Goal: Navigation & Orientation: Understand site structure

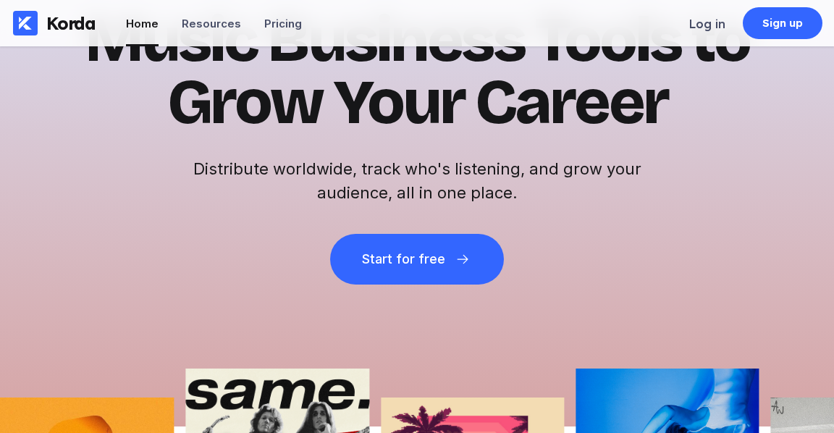
scroll to position [144, 0]
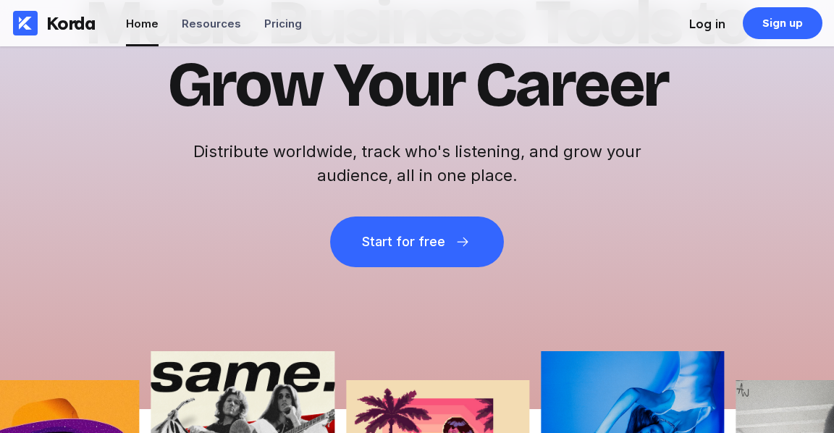
click at [709, 22] on div "Log in" at bounding box center [707, 24] width 36 height 14
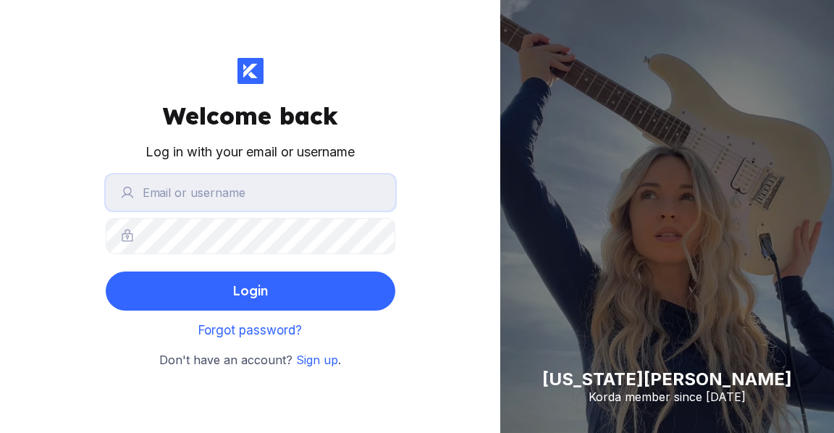
click at [204, 191] on input "text" at bounding box center [251, 192] width 290 height 36
type input "sadepopoola@yahoo.com"
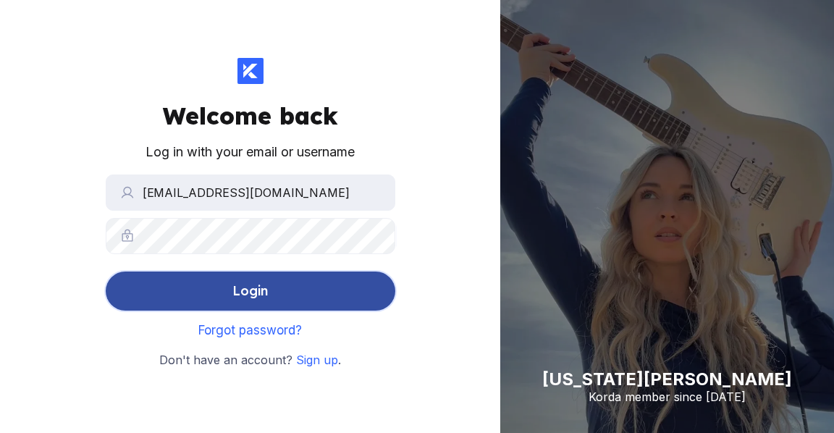
click at [249, 287] on div "Login" at bounding box center [249, 290] width 35 height 29
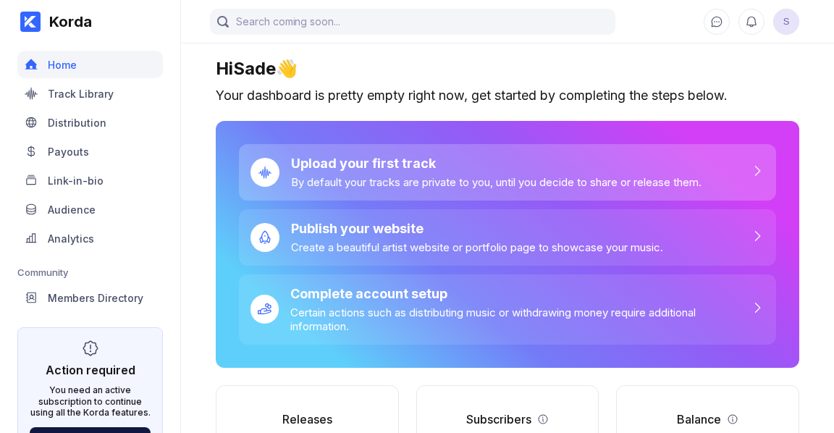
scroll to position [131, 0]
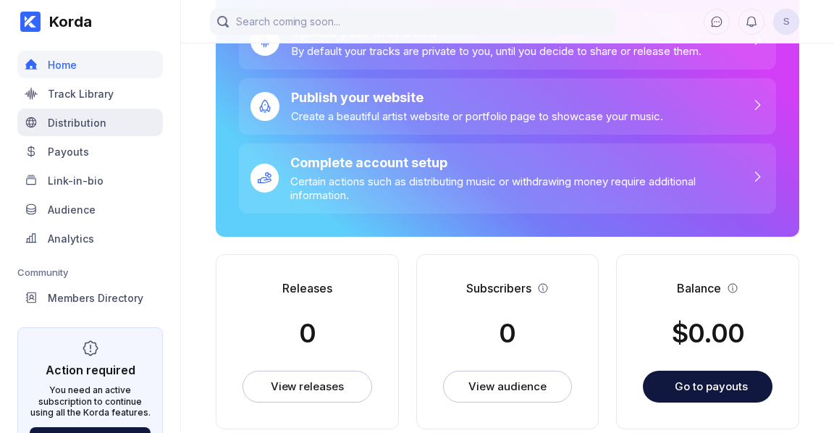
click at [90, 123] on div "Distribution" at bounding box center [77, 123] width 59 height 12
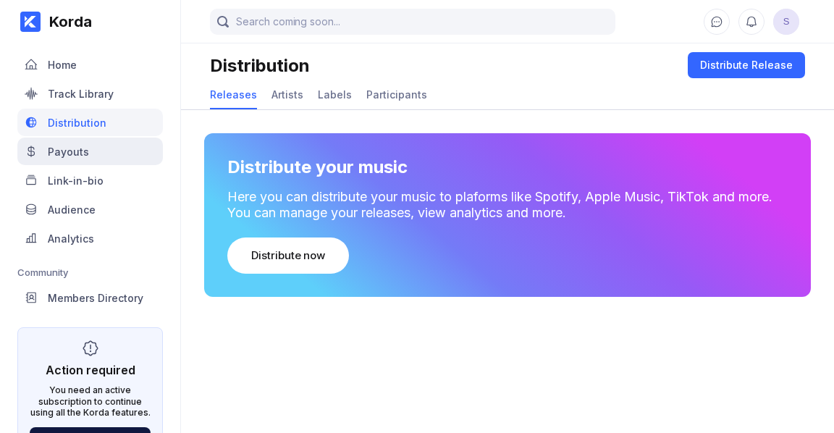
click at [84, 150] on div "Payouts" at bounding box center [68, 151] width 41 height 12
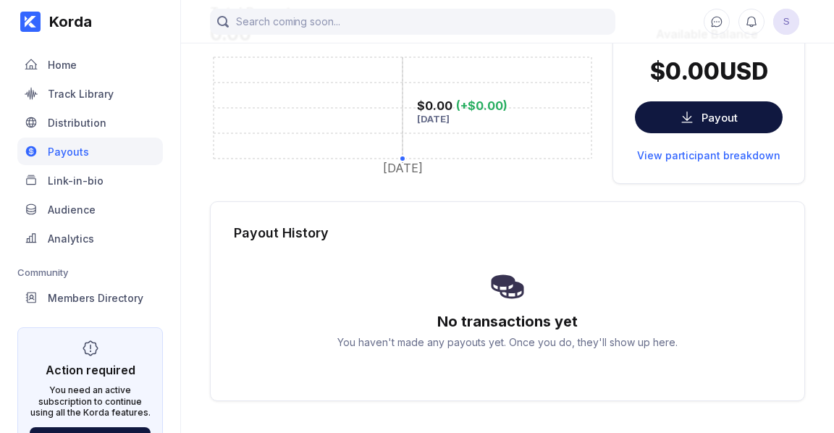
scroll to position [140, 0]
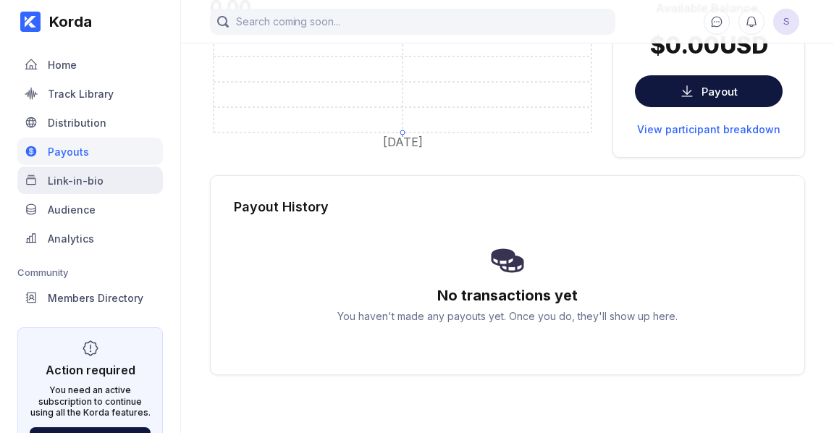
click at [61, 179] on div "Link-in-bio" at bounding box center [76, 180] width 56 height 12
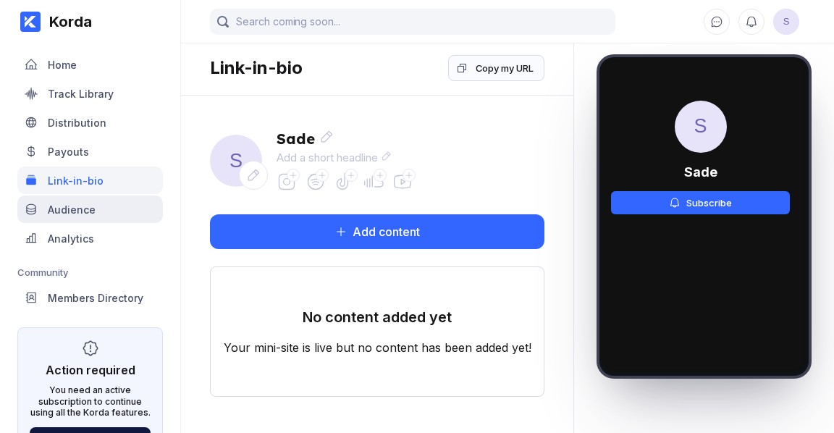
click at [78, 205] on div "Audience" at bounding box center [72, 209] width 48 height 12
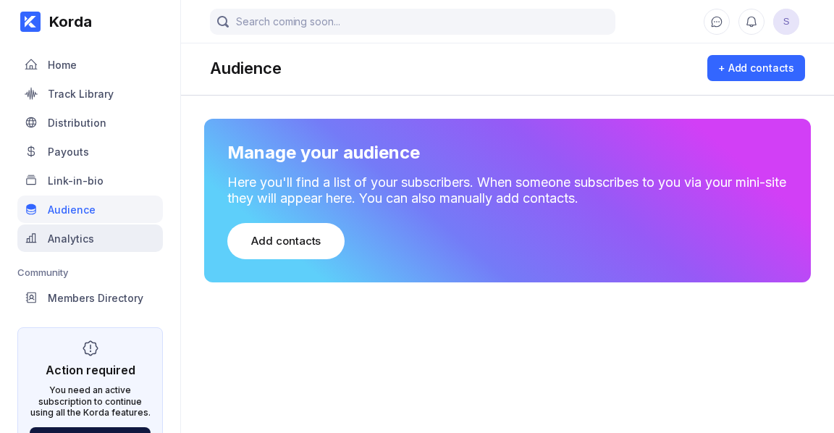
click at [70, 236] on div "Analytics" at bounding box center [71, 238] width 46 height 12
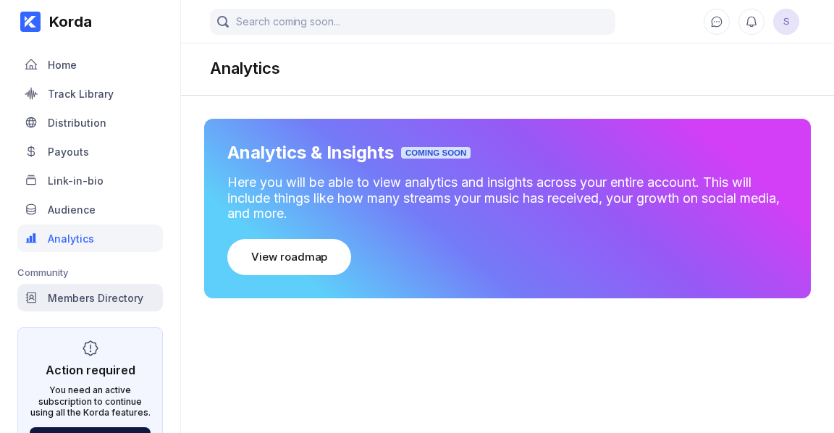
click at [123, 294] on div "Members Directory" at bounding box center [96, 298] width 96 height 12
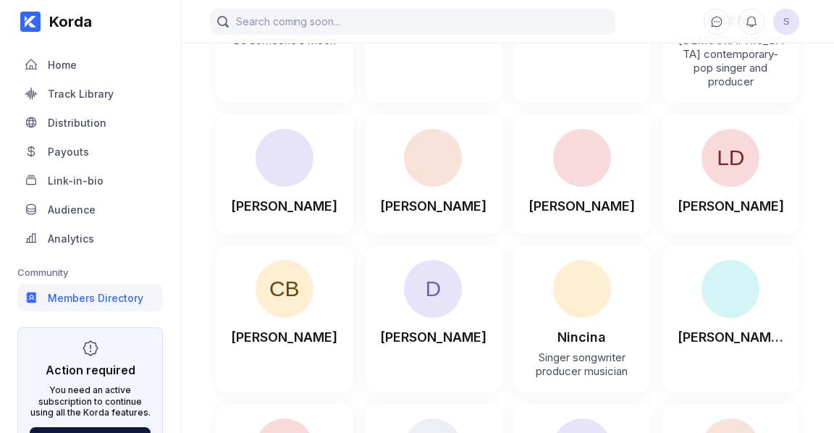
scroll to position [2397, 0]
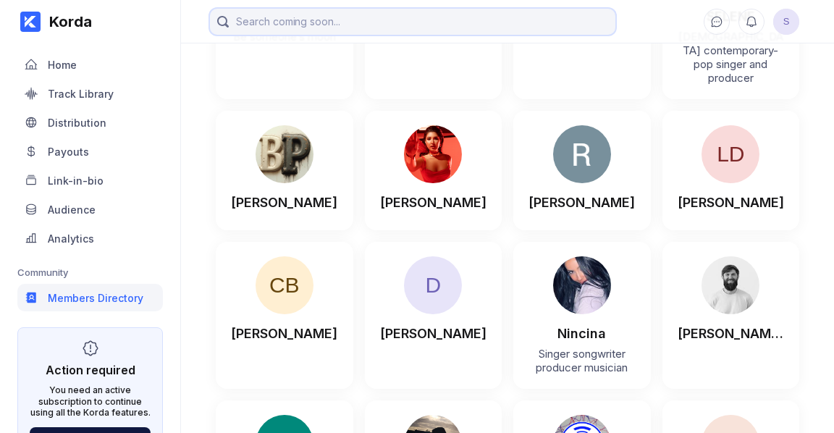
click at [322, 22] on input "search" at bounding box center [412, 22] width 405 height 26
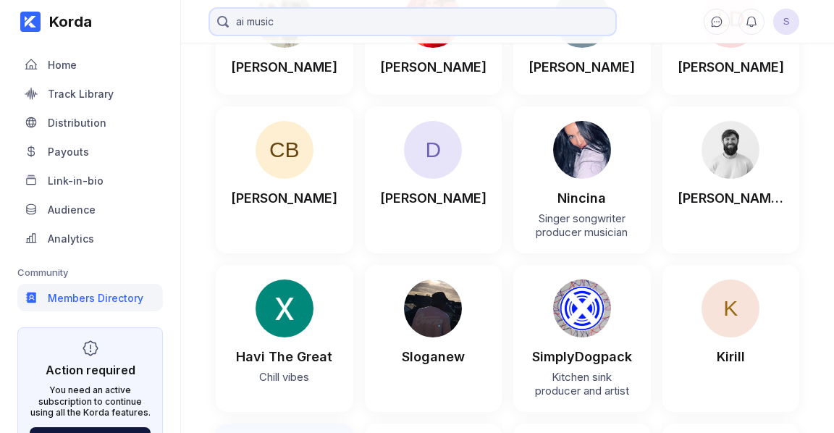
scroll to position [2749, 0]
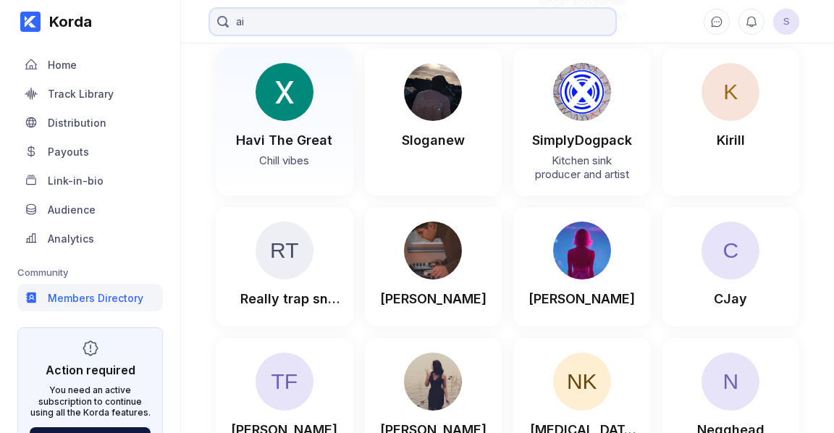
type input "a"
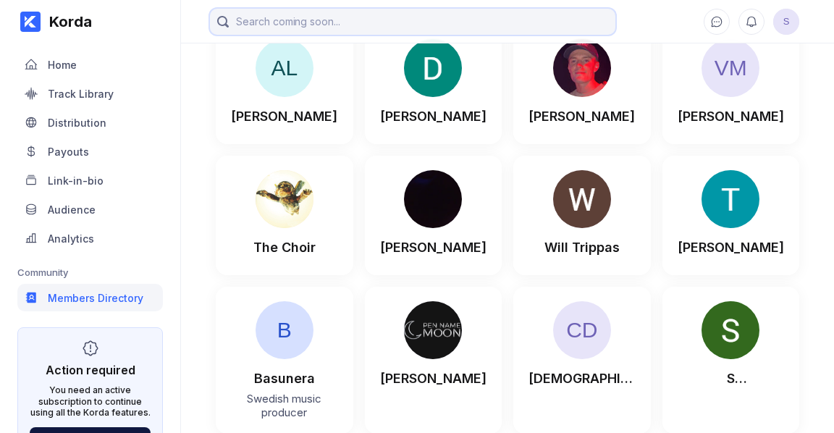
scroll to position [16878, 0]
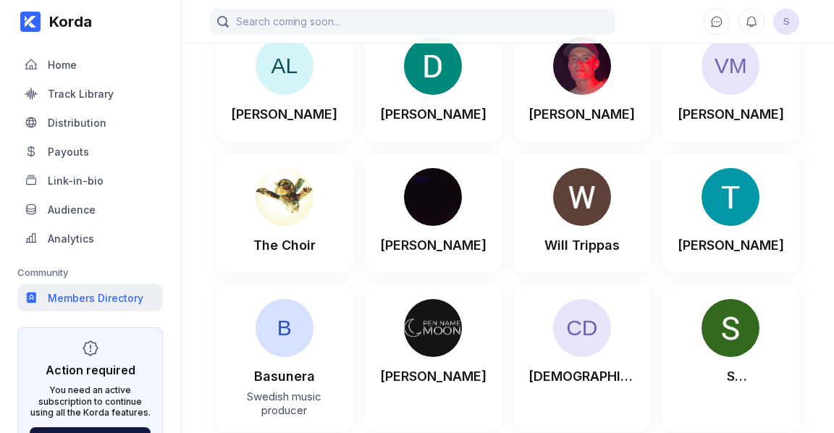
click at [121, 294] on div "Members Directory" at bounding box center [96, 298] width 96 height 12
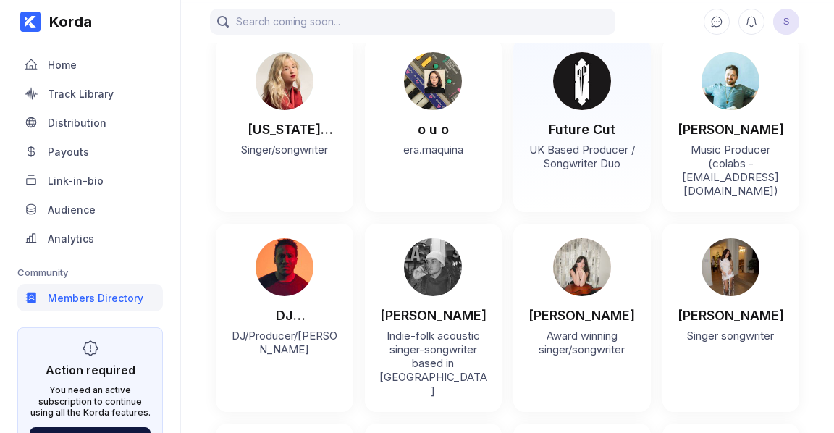
scroll to position [95, 0]
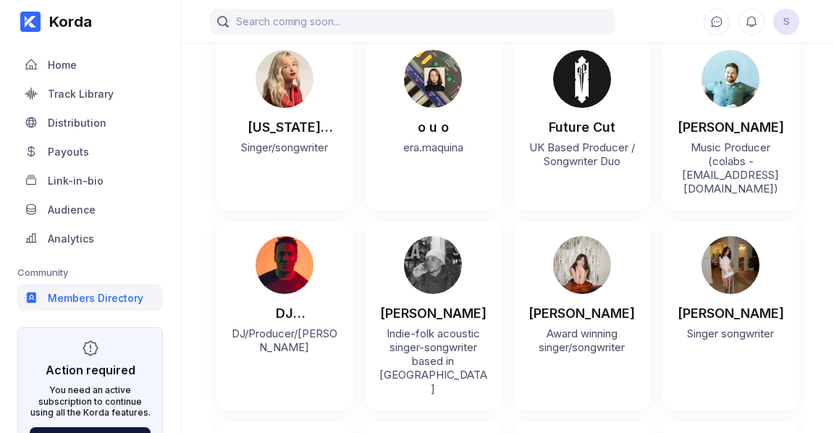
click at [785, 29] on span "S" at bounding box center [786, 22] width 26 height 26
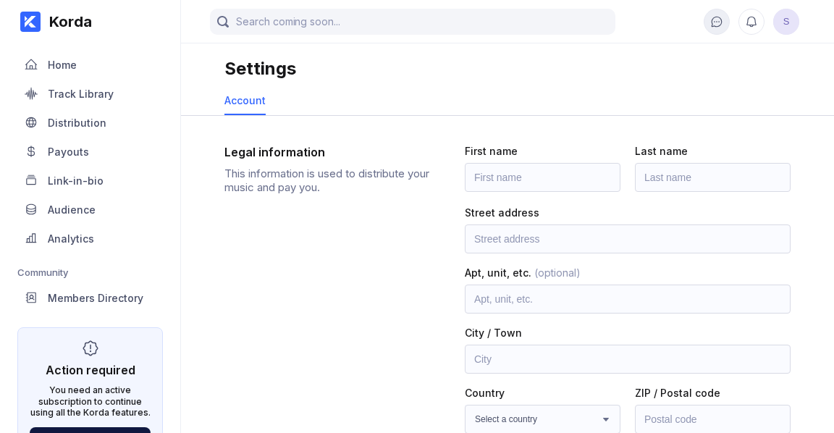
click at [710, 23] on icon at bounding box center [716, 21] width 13 height 13
click at [67, 62] on div "Home" at bounding box center [62, 65] width 29 height 12
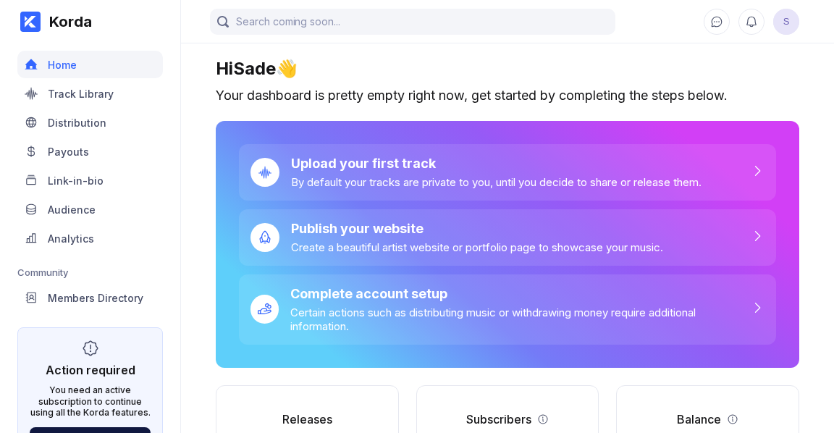
click at [83, 17] on div "Korda" at bounding box center [66, 21] width 51 height 17
click at [80, 21] on div "Korda" at bounding box center [66, 21] width 51 height 17
click at [30, 20] on icon at bounding box center [31, 22] width 12 height 12
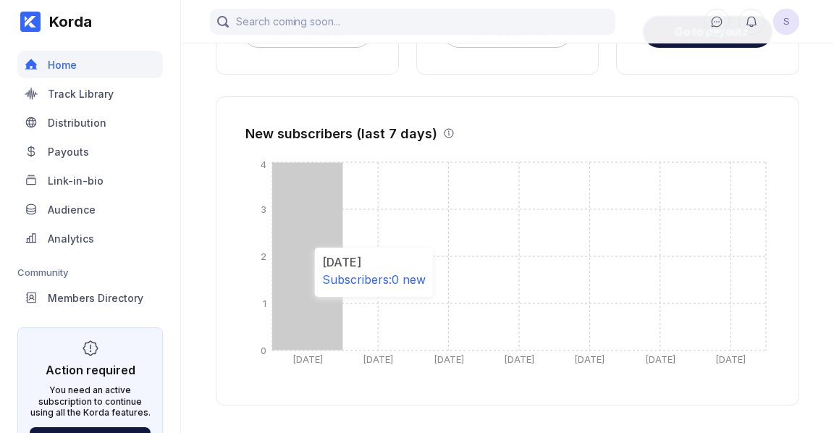
scroll to position [524, 0]
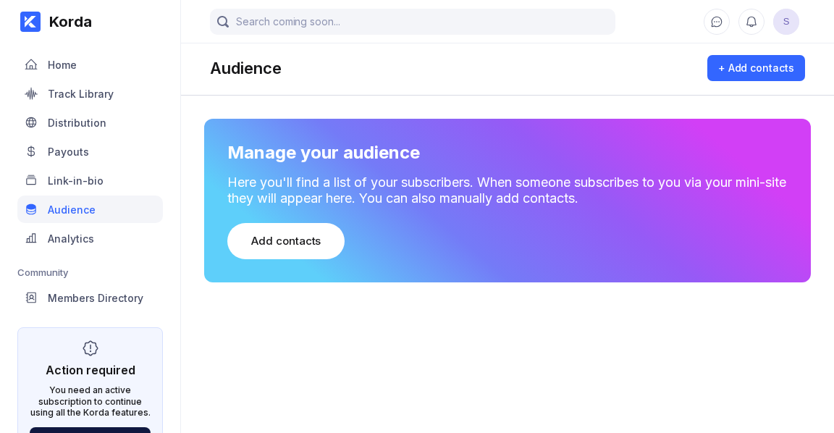
click at [30, 20] on icon at bounding box center [31, 22] width 12 height 12
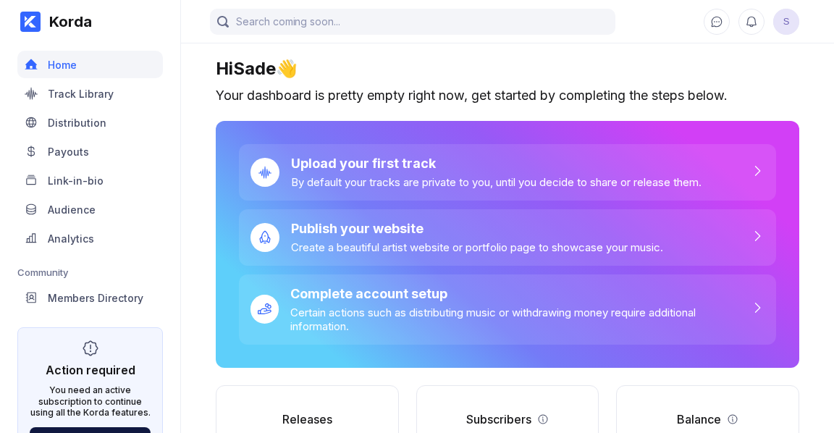
click at [30, 22] on icon at bounding box center [31, 22] width 12 height 12
click at [29, 20] on icon at bounding box center [31, 22] width 12 height 12
click at [29, 17] on icon at bounding box center [31, 22] width 12 height 12
click at [790, 26] on span "S" at bounding box center [786, 22] width 26 height 26
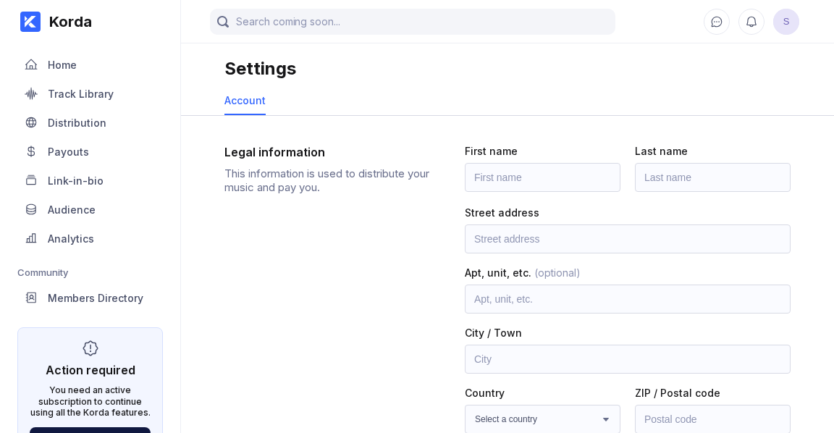
click at [790, 25] on span "S" at bounding box center [786, 22] width 26 height 26
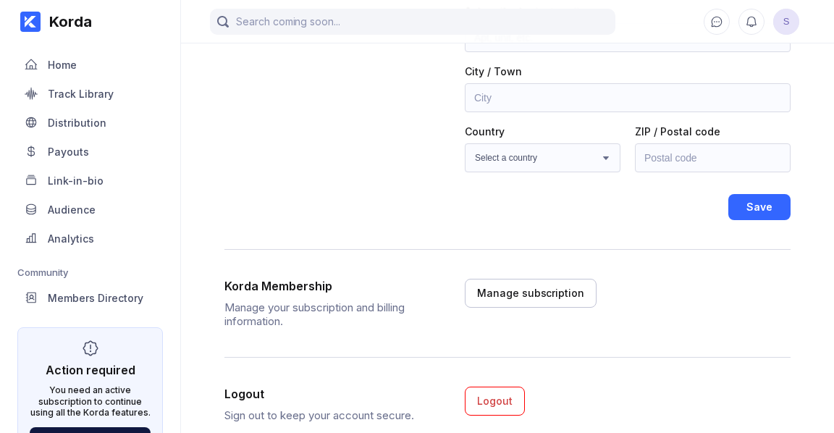
scroll to position [309, 0]
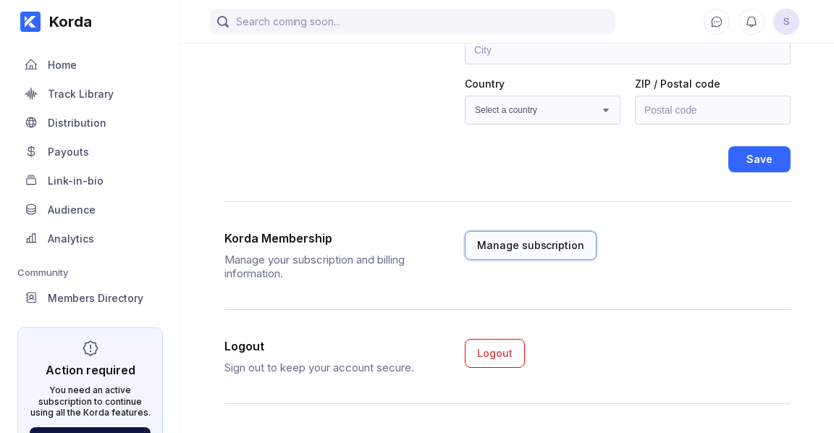
click at [517, 242] on div "Manage subscription" at bounding box center [530, 245] width 107 height 14
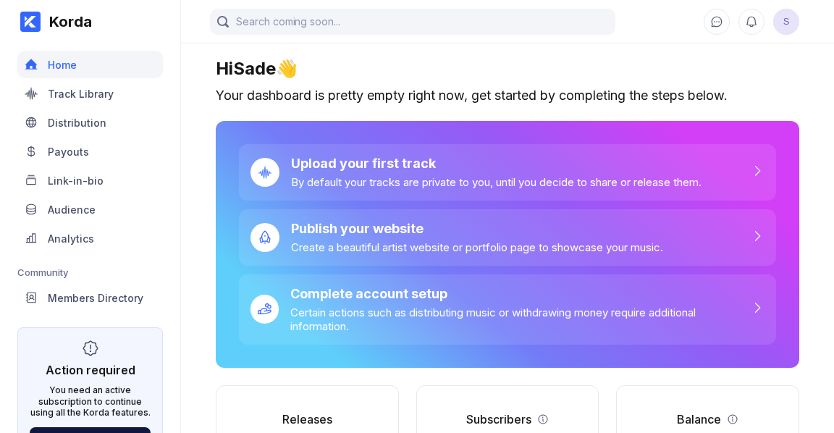
click at [64, 23] on div "Korda" at bounding box center [66, 21] width 51 height 17
click at [786, 28] on span "S" at bounding box center [786, 22] width 26 height 26
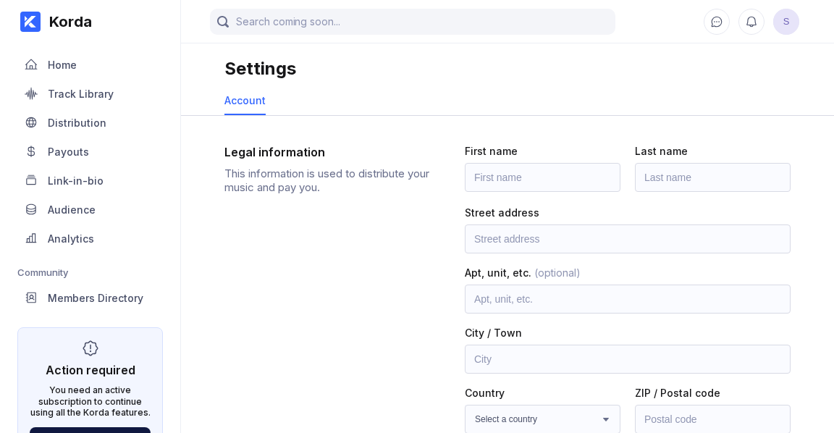
click at [786, 27] on span "S" at bounding box center [786, 22] width 26 height 26
click at [72, 88] on div "Track Library" at bounding box center [81, 94] width 66 height 12
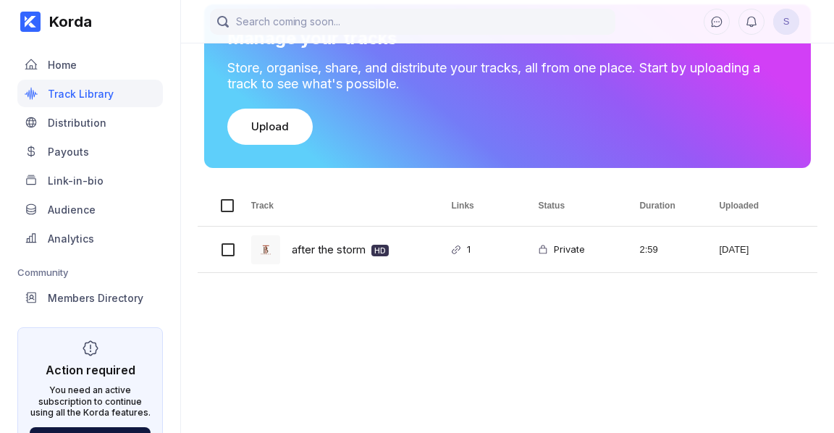
scroll to position [113, 0]
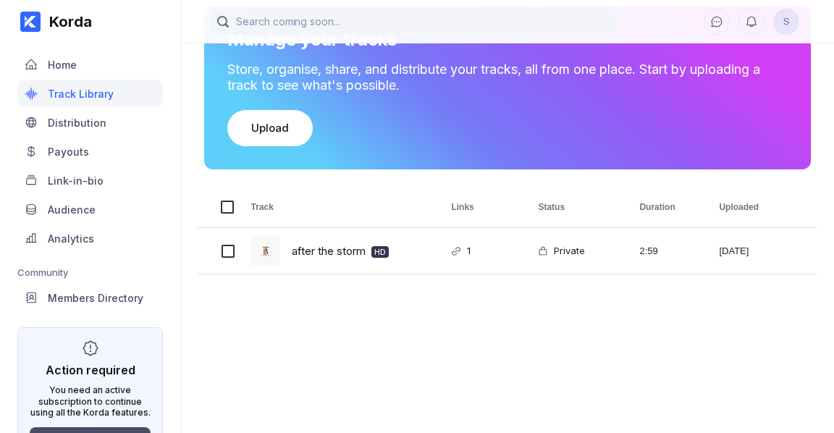
click at [126, 429] on button "View plans" at bounding box center [90, 440] width 121 height 26
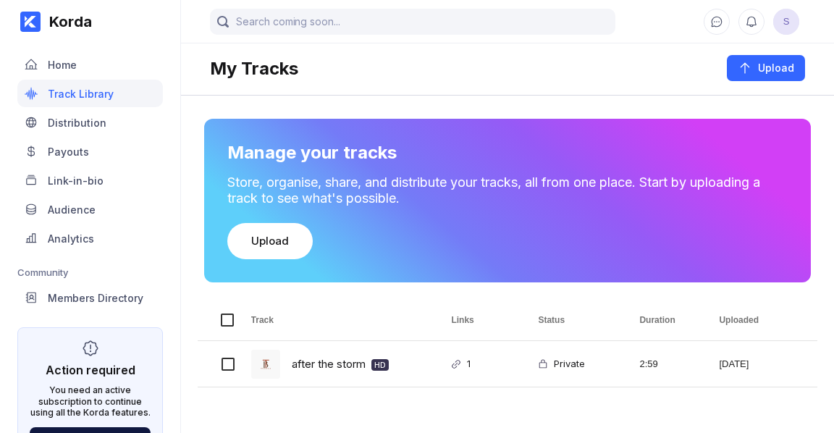
scroll to position [113, 0]
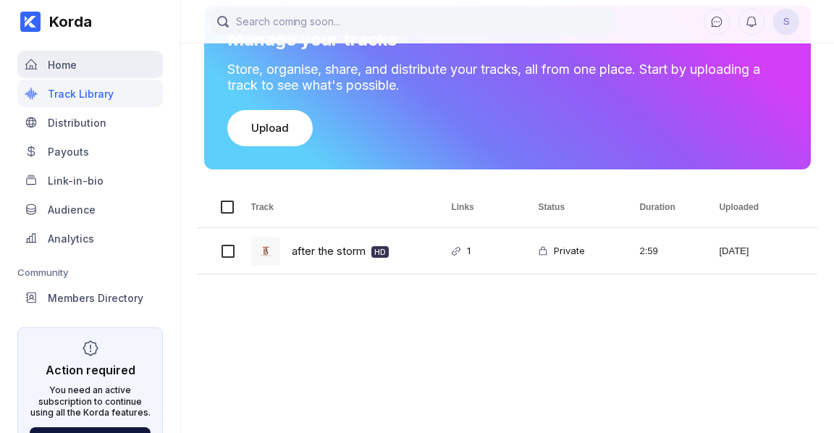
click at [59, 64] on div "Home" at bounding box center [62, 65] width 29 height 12
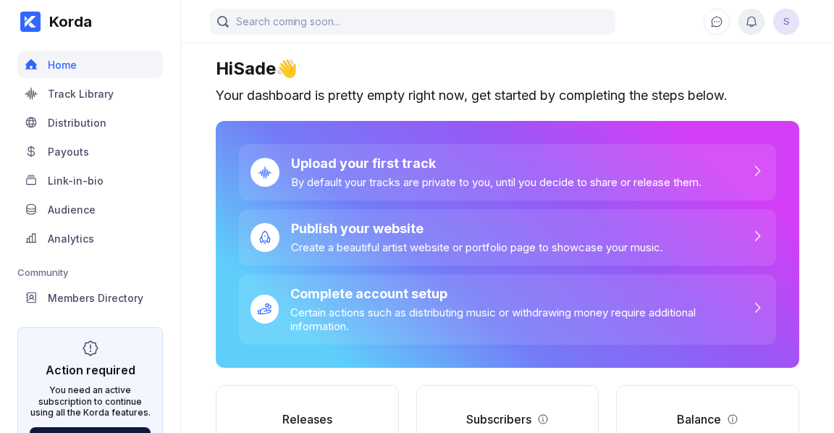
click at [753, 25] on icon at bounding box center [751, 21] width 13 height 13
click at [719, 23] on icon at bounding box center [716, 21] width 13 height 13
click at [784, 28] on span "S" at bounding box center [786, 22] width 26 height 26
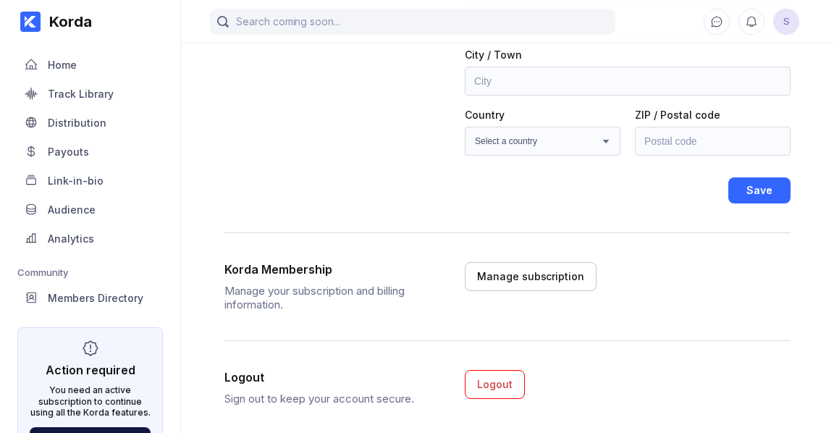
scroll to position [309, 0]
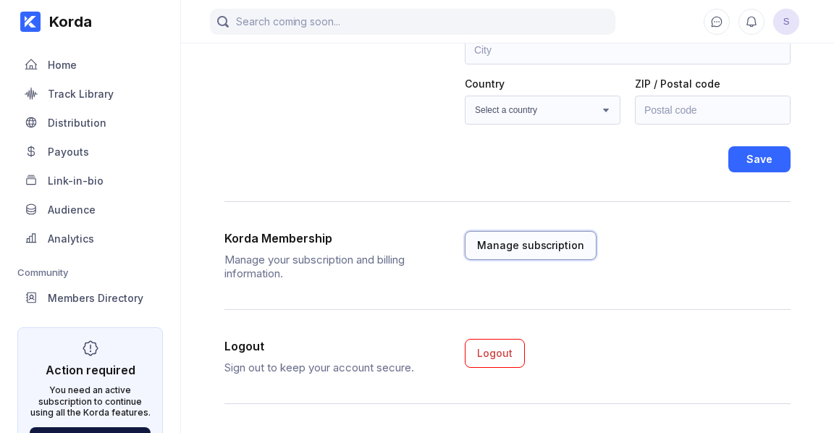
click at [546, 242] on div "Manage subscription" at bounding box center [530, 245] width 107 height 14
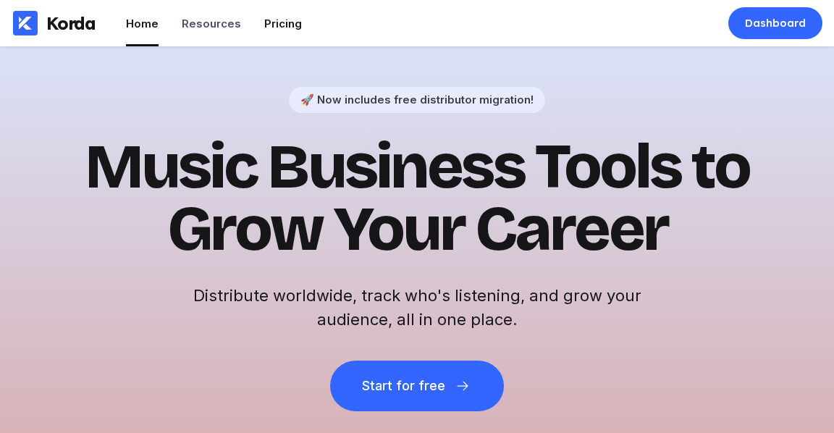
click at [281, 22] on div "Pricing" at bounding box center [283, 24] width 38 height 14
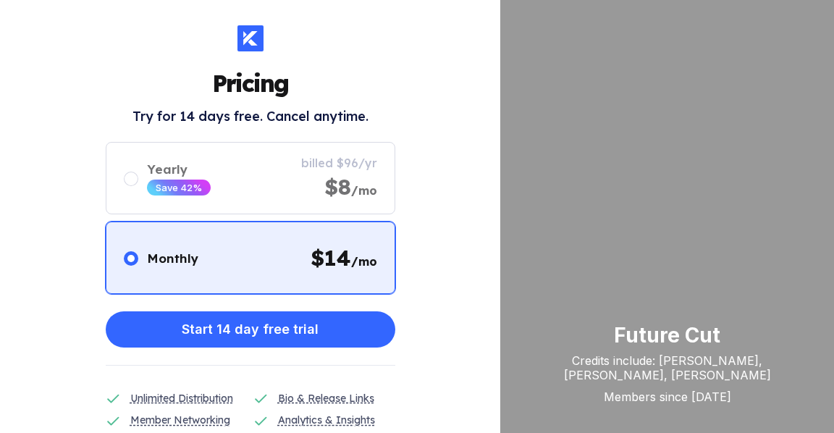
scroll to position [3, 0]
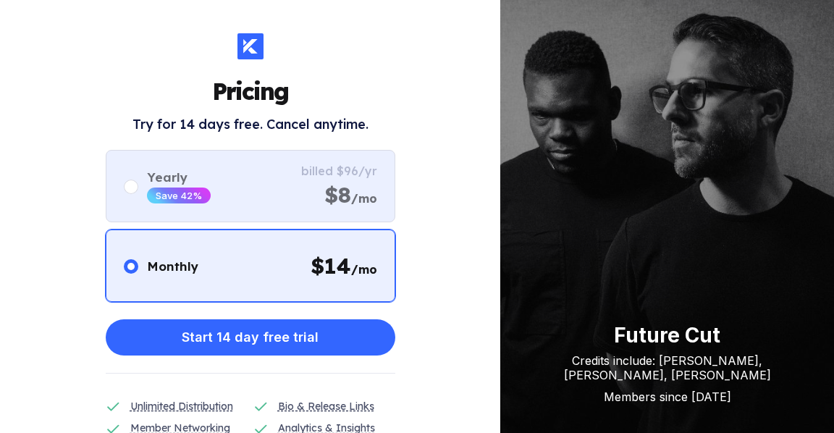
click at [283, 185] on div "Yearly Save 42% billed $96/yr $8 /mo" at bounding box center [251, 186] width 290 height 72
radio input "false"
radio input "true"
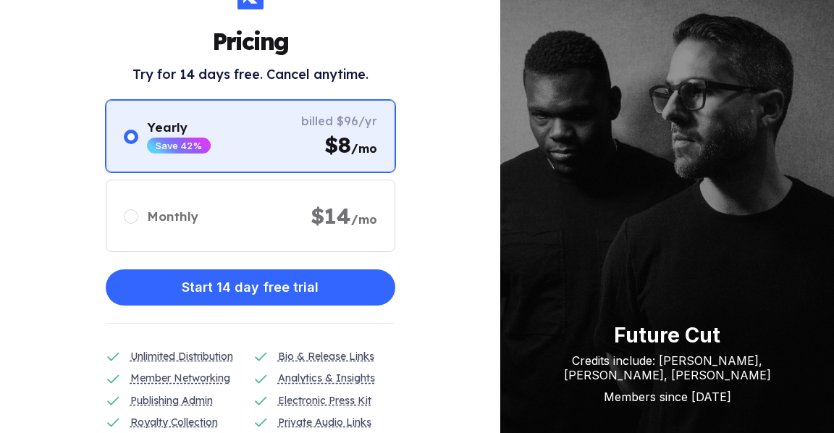
scroll to position [0, 0]
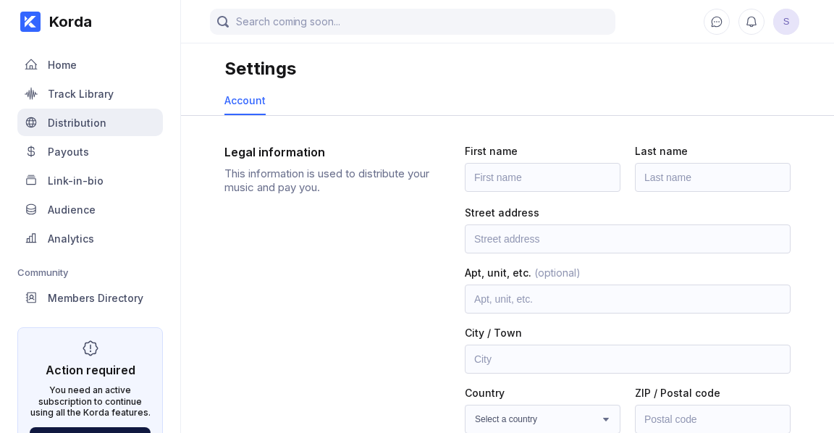
click at [72, 127] on div "Distribution" at bounding box center [77, 123] width 59 height 12
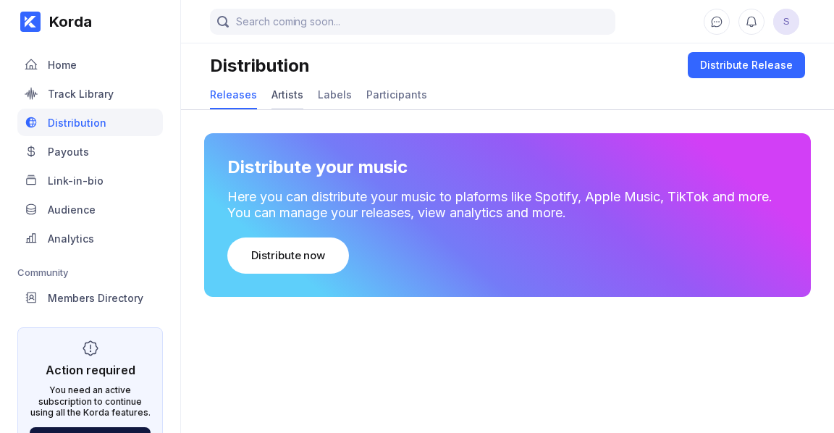
click at [282, 97] on div "Artists" at bounding box center [287, 94] width 32 height 12
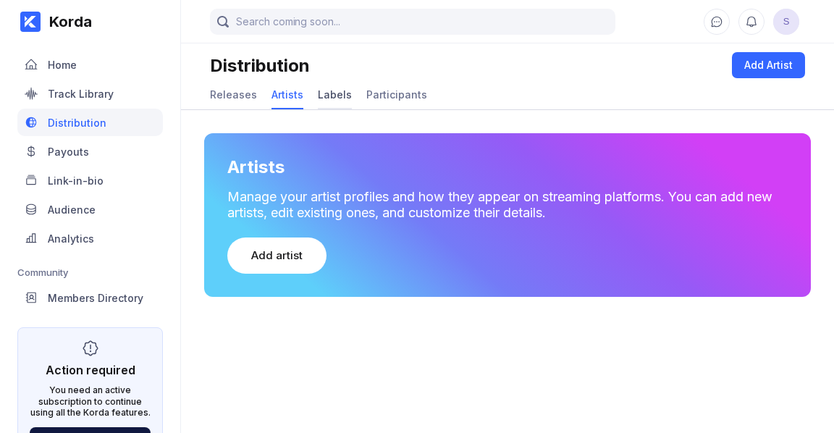
click at [337, 93] on div "Labels" at bounding box center [335, 94] width 34 height 12
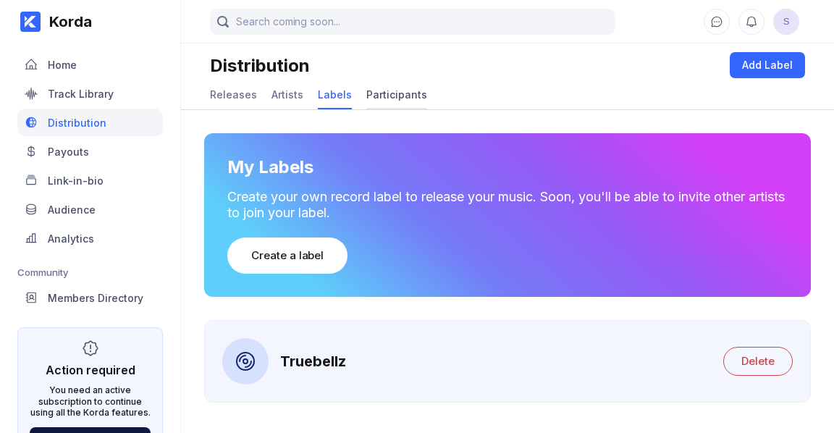
click at [400, 90] on div "Participants" at bounding box center [396, 94] width 61 height 12
